Goal: Task Accomplishment & Management: Manage account settings

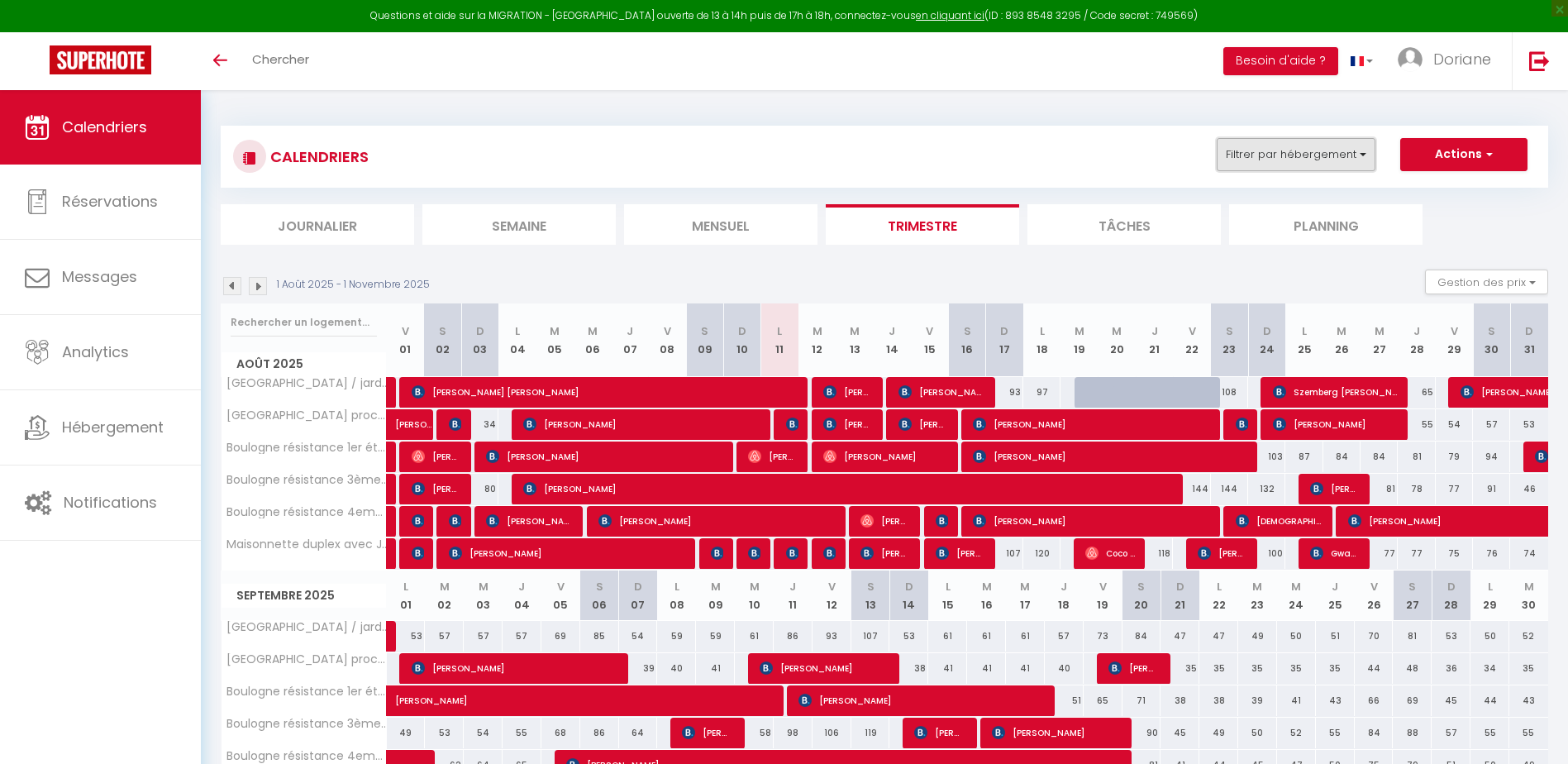
click at [1341, 153] on button "Filtrer par hébergement" at bounding box center [1295, 154] width 158 height 33
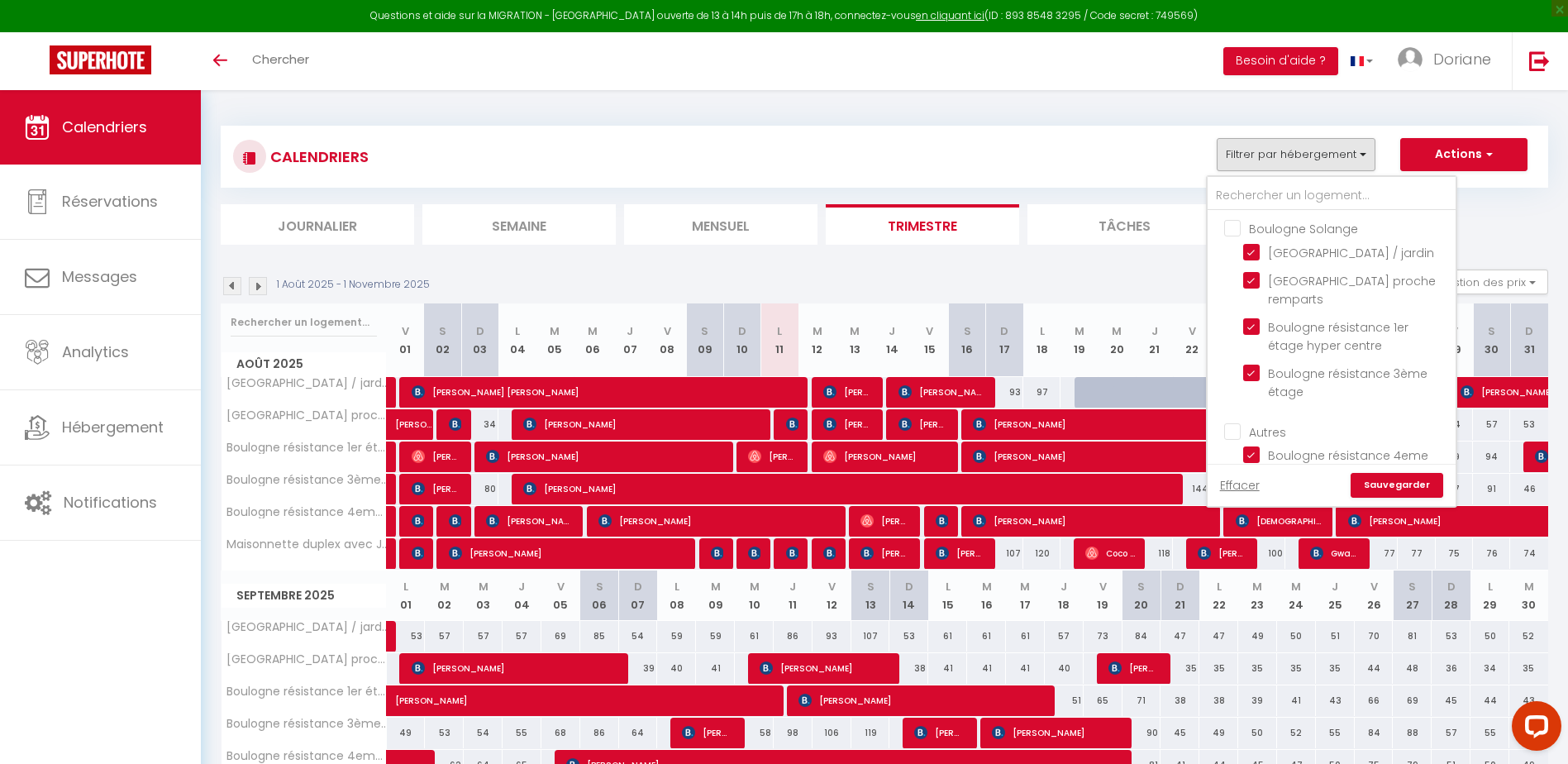
click at [1223, 224] on ul "[GEOGRAPHIC_DATA] [GEOGRAPHIC_DATA] / [GEOGRAPHIC_DATA] proche remparts [GEOGRA…" at bounding box center [1331, 312] width 247 height 203
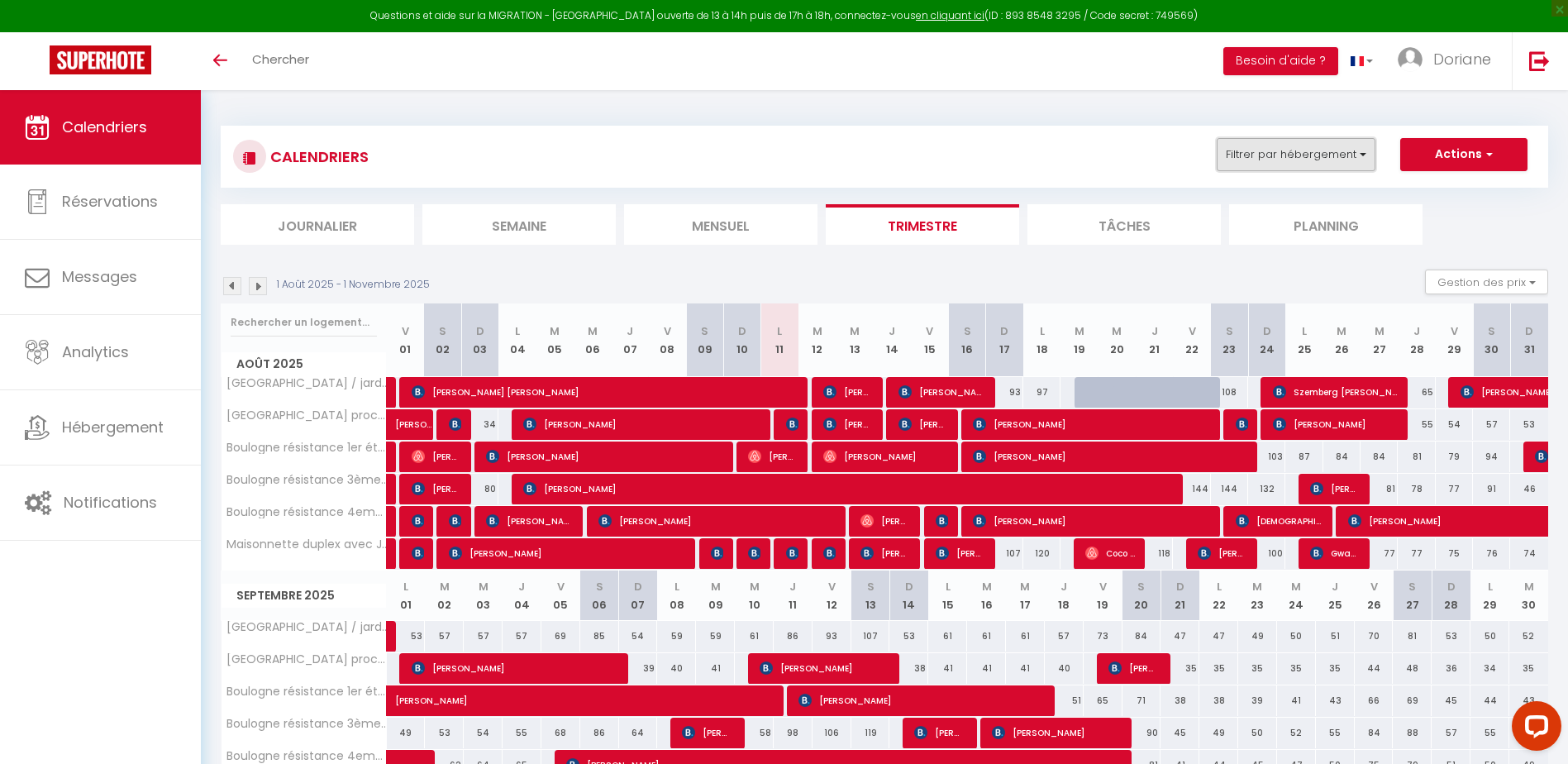
click at [1281, 151] on button "Filtrer par hébergement" at bounding box center [1295, 154] width 158 height 33
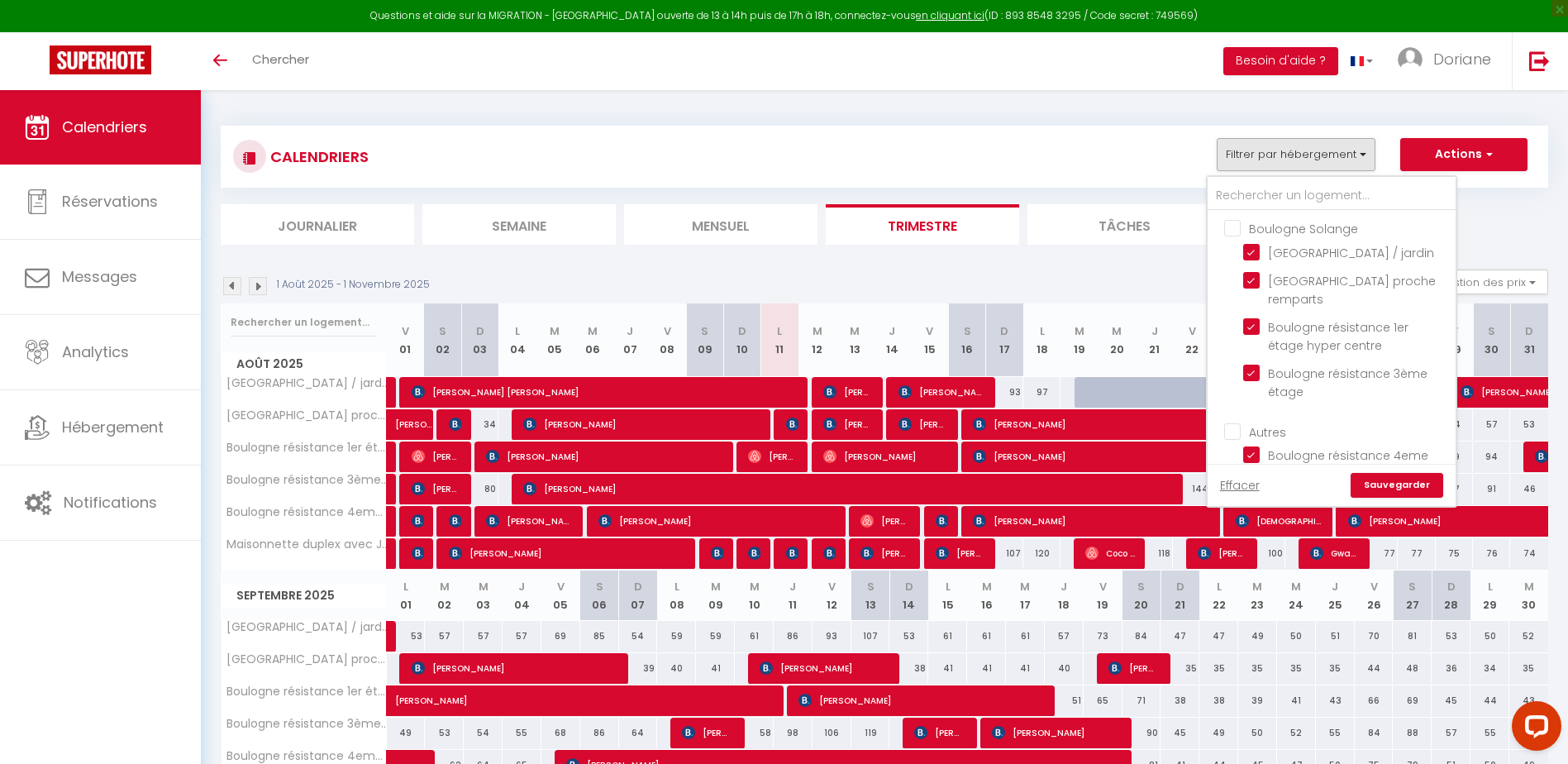
click at [1231, 224] on input "Boulogne Solange" at bounding box center [1347, 227] width 247 height 16
checkbox input "true"
click at [1231, 221] on input "Boulogne Solange" at bounding box center [1347, 227] width 247 height 16
checkbox input "false"
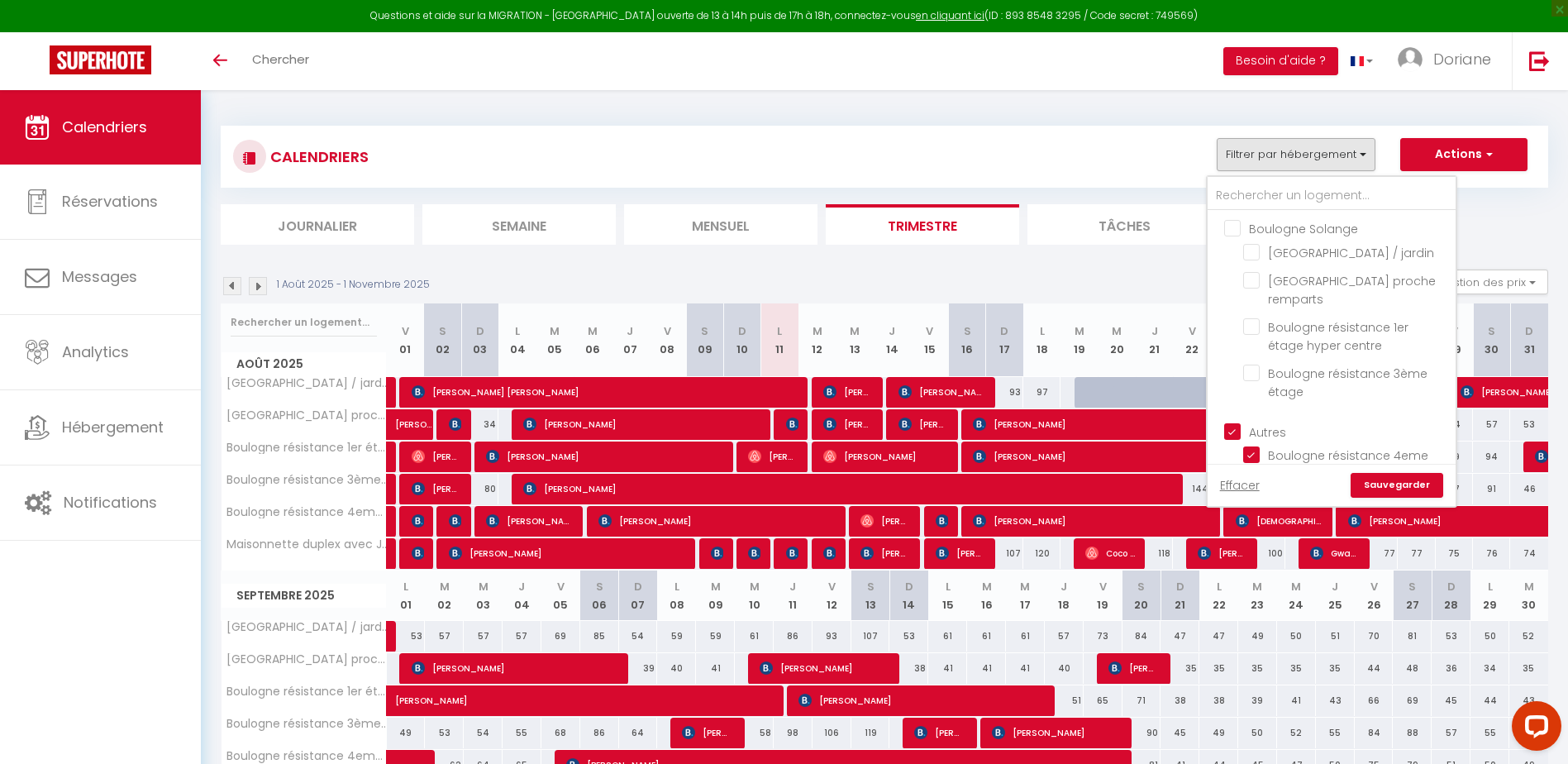
checkbox input "false"
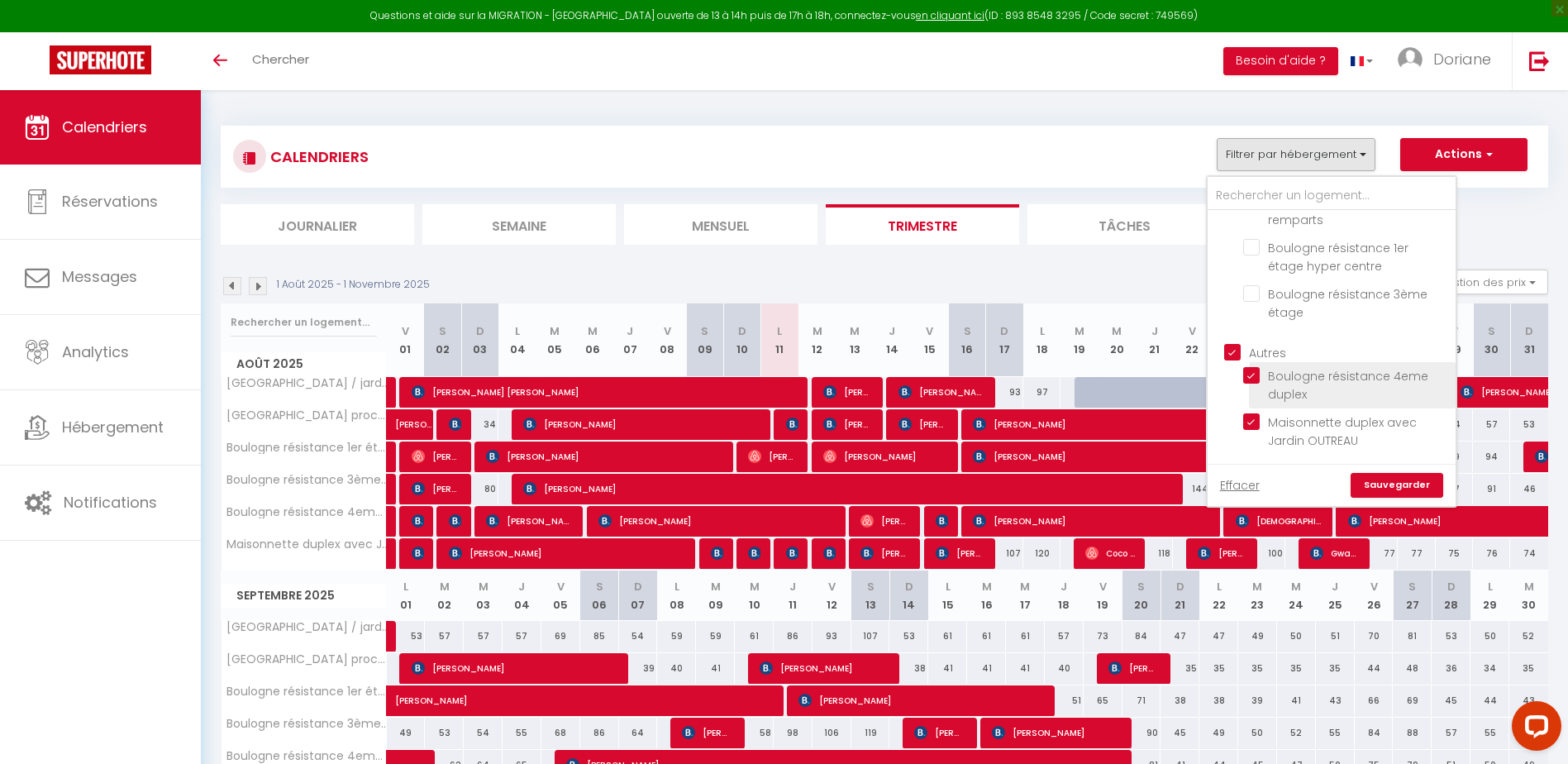
scroll to position [96, 0]
drag, startPoint x: 1249, startPoint y: 370, endPoint x: 1338, endPoint y: 423, distance: 103.6
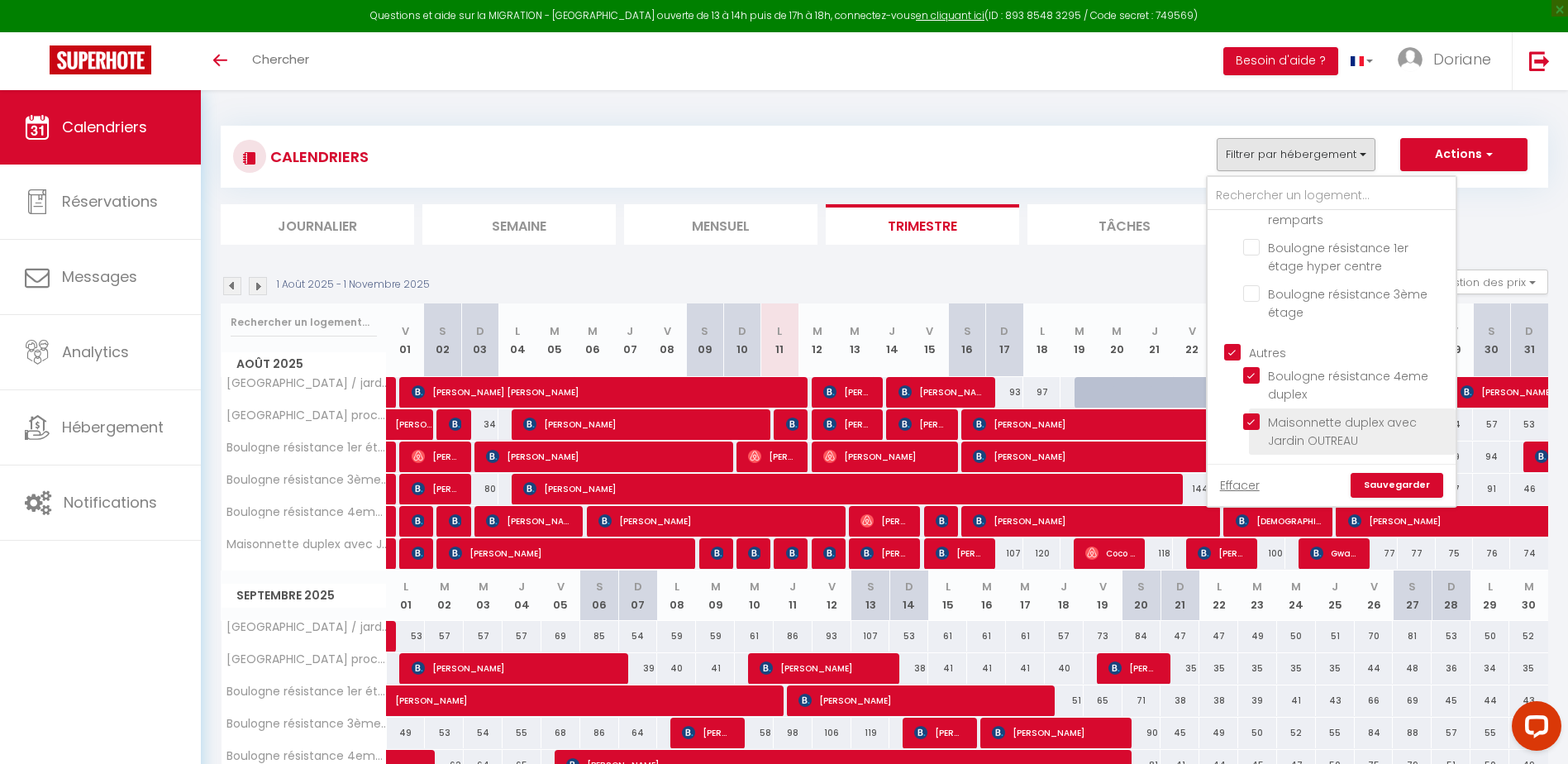
click at [1255, 370] on input "Boulogne résistance 4eme duplex" at bounding box center [1345, 374] width 206 height 16
checkbox input "false"
click at [1379, 482] on link "Sauvegarder" at bounding box center [1397, 485] width 92 height 25
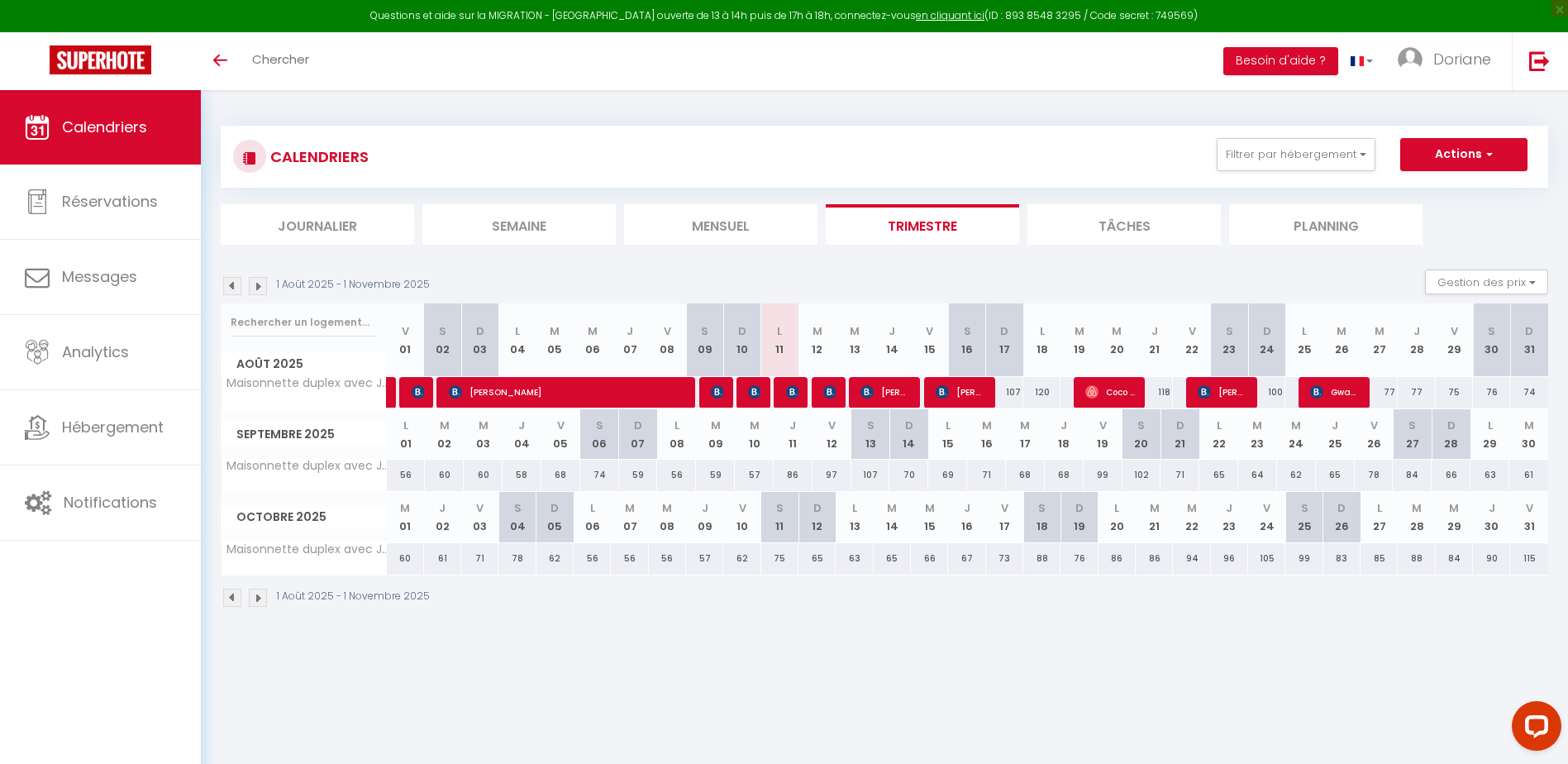
click at [750, 224] on li "Mensuel" at bounding box center [721, 224] width 194 height 40
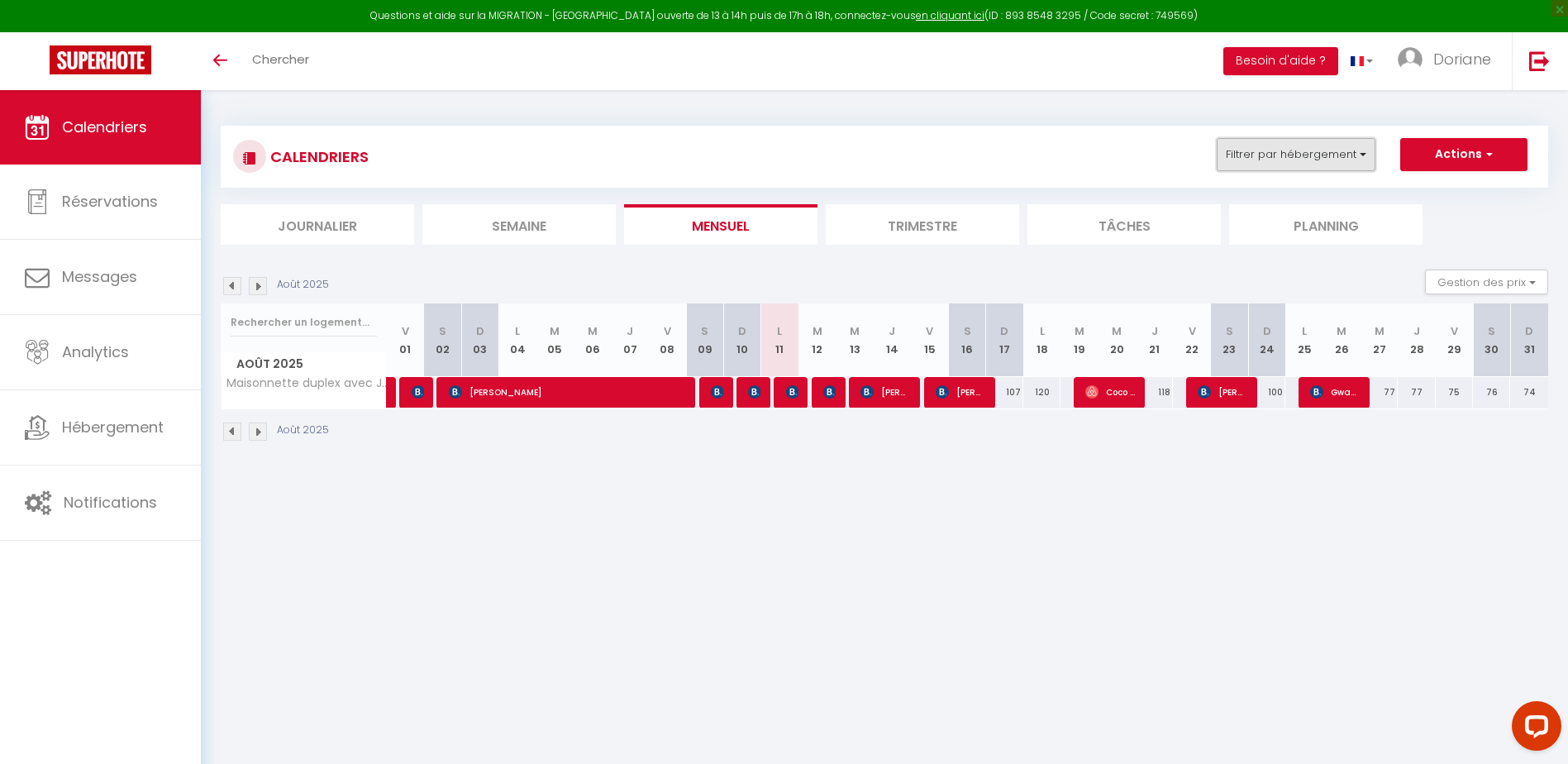
click at [1306, 154] on button "Filtrer par hébergement" at bounding box center [1295, 154] width 158 height 33
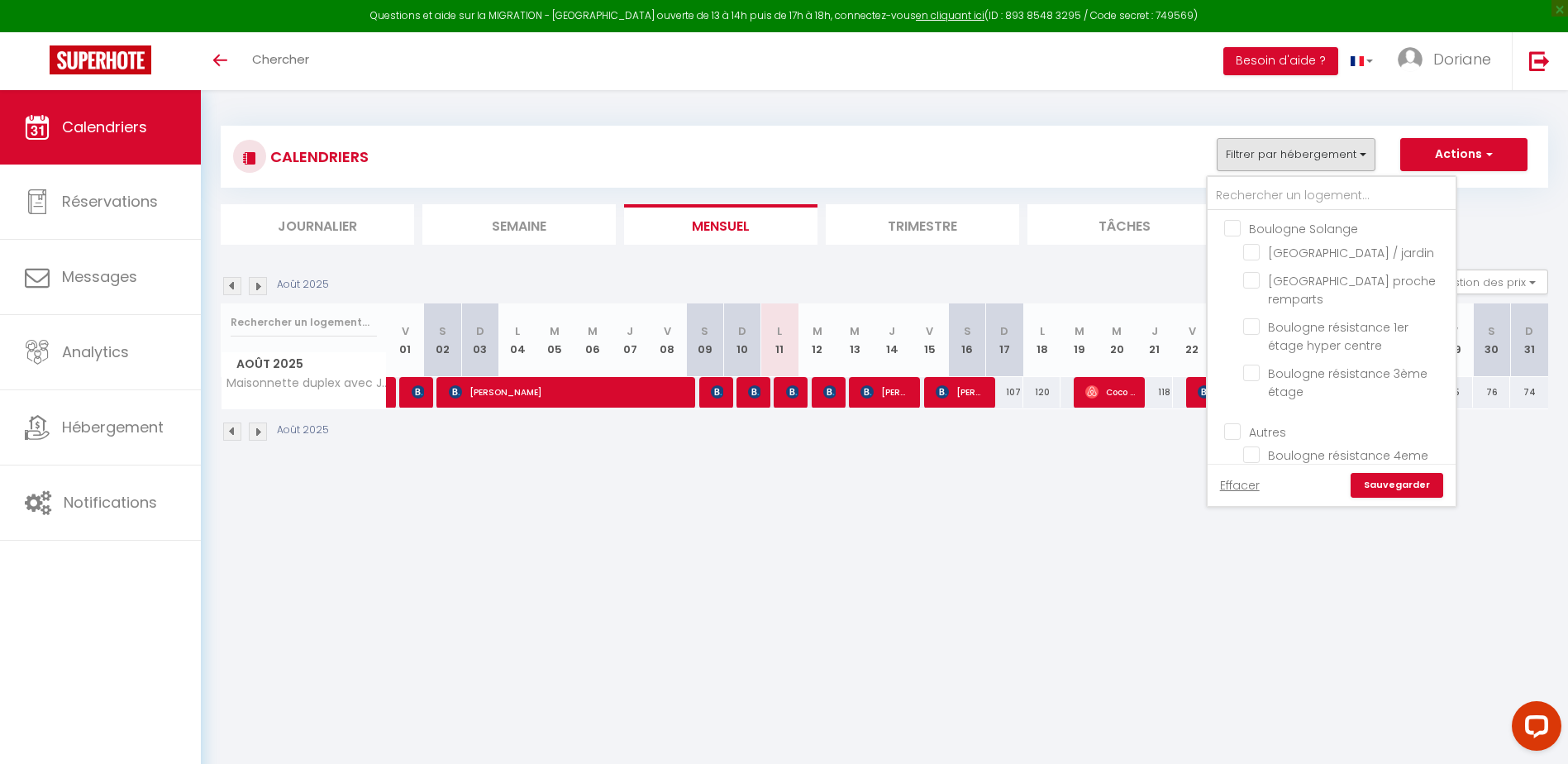
click at [1239, 224] on input "Boulogne Solange" at bounding box center [1347, 227] width 247 height 16
checkbox input "true"
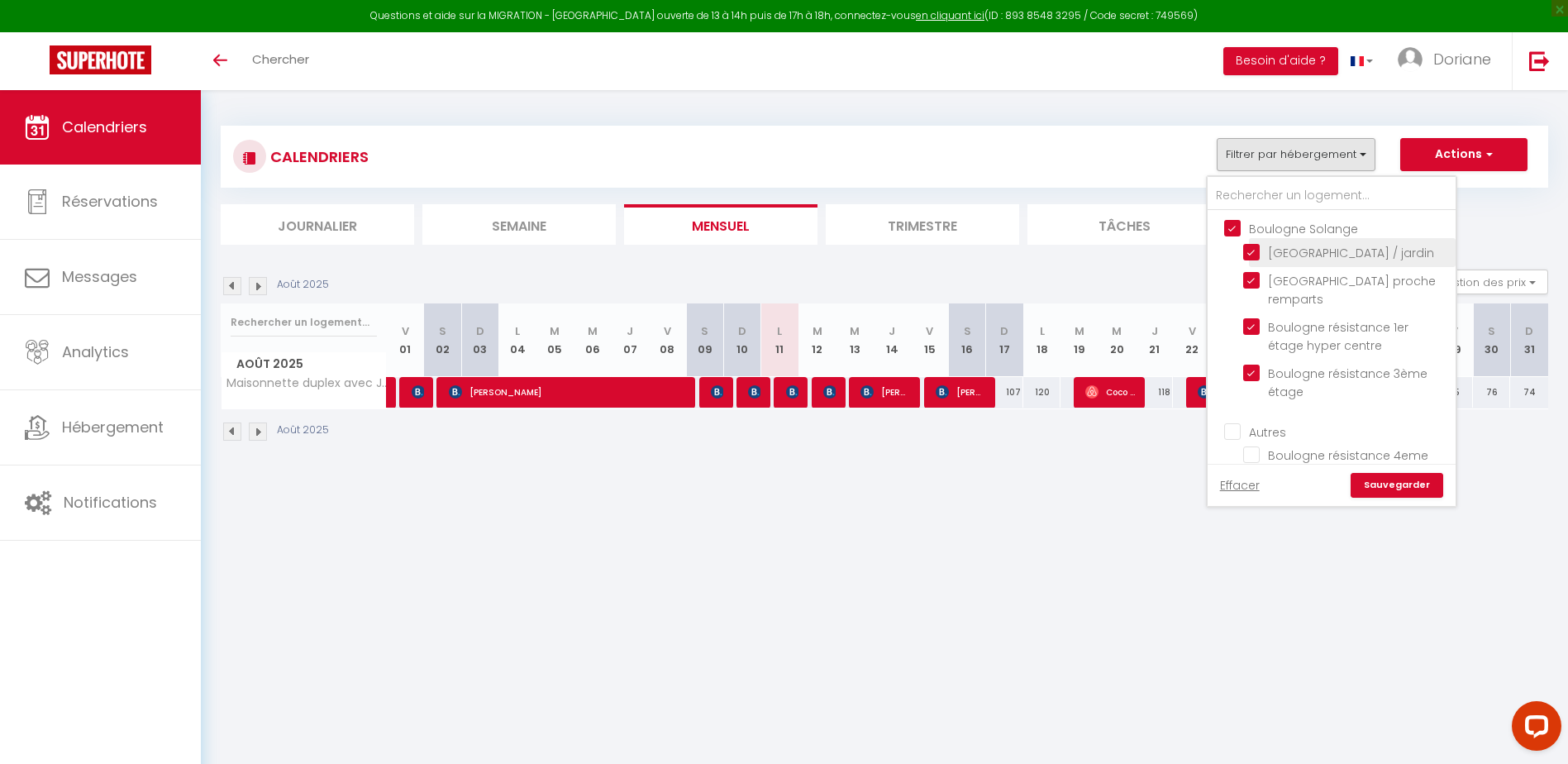
checkbox input "true"
click at [1405, 482] on link "Sauvegarder" at bounding box center [1397, 485] width 92 height 25
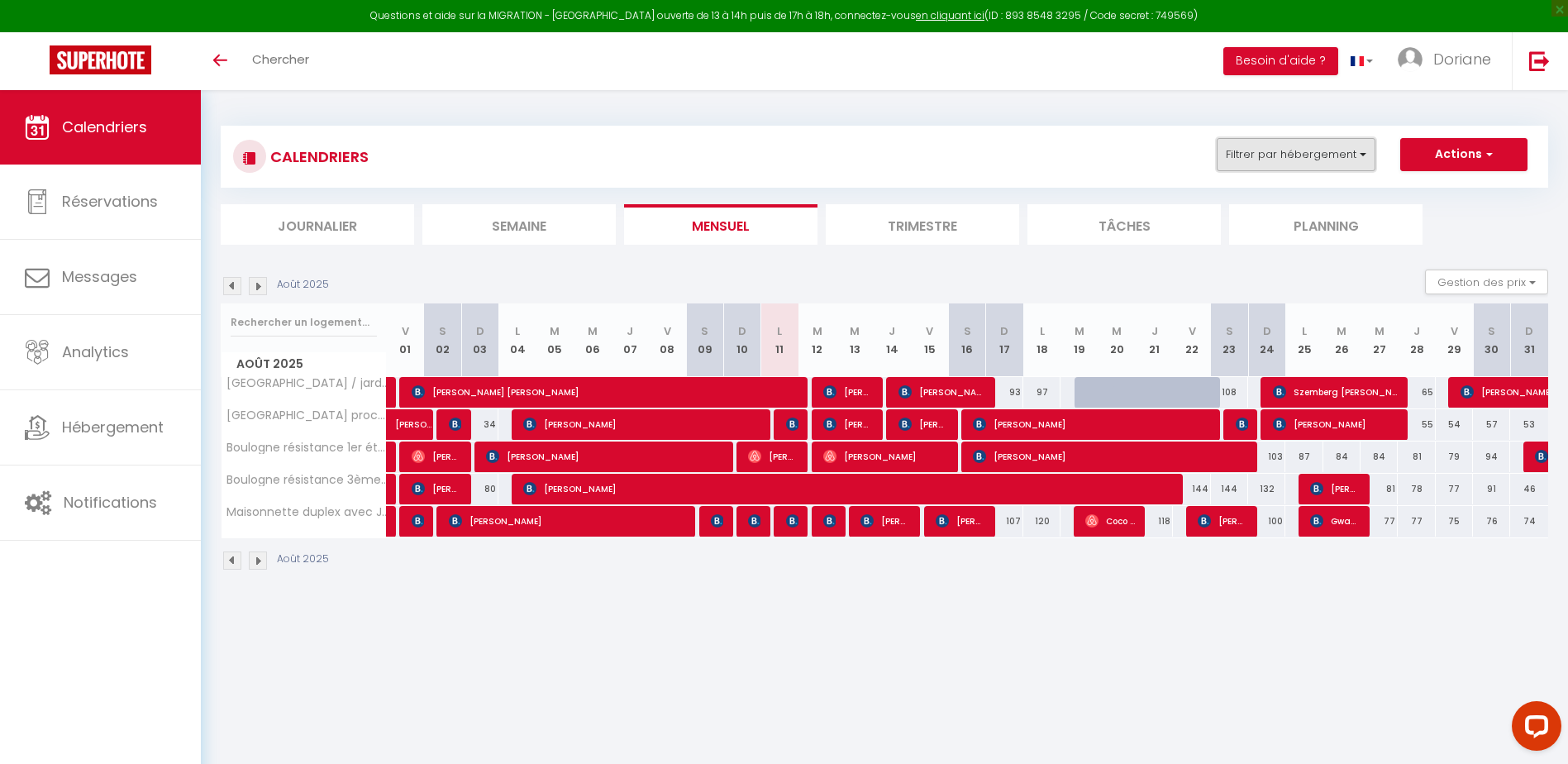
click at [1297, 152] on button "Filtrer par hébergement" at bounding box center [1295, 154] width 158 height 33
